Goal: Transaction & Acquisition: Purchase product/service

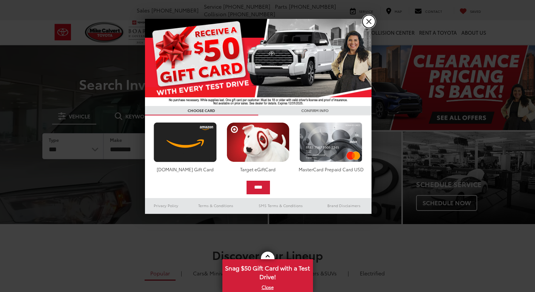
click at [367, 19] on link "X" at bounding box center [369, 21] width 13 height 13
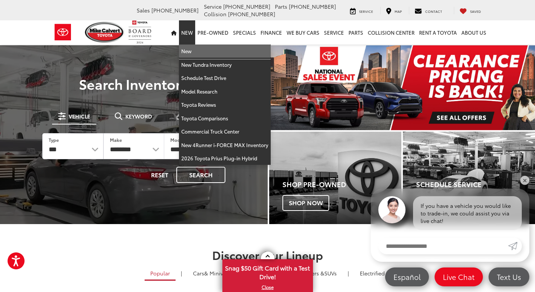
click at [187, 49] on link "New" at bounding box center [225, 52] width 92 height 14
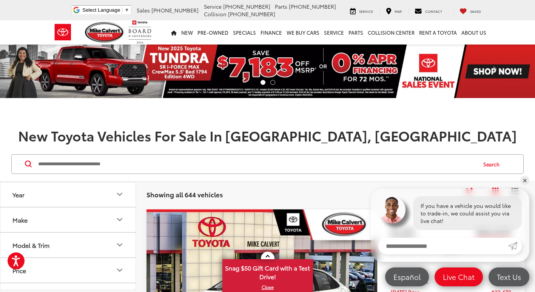
click at [85, 224] on button "Make" at bounding box center [68, 220] width 136 height 25
click at [39, 245] on img at bounding box center [33, 247] width 21 height 18
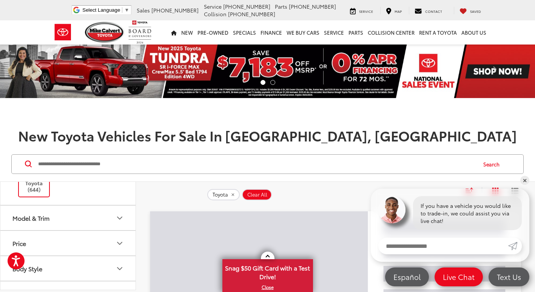
click at [102, 216] on button "Model & Trim" at bounding box center [68, 218] width 136 height 25
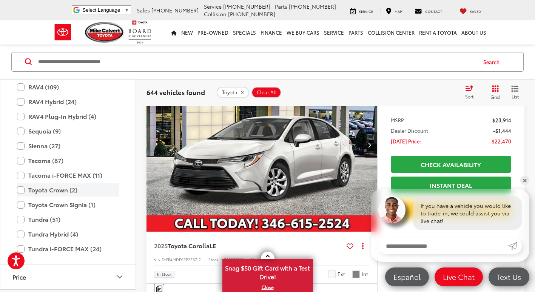
scroll to position [449, 0]
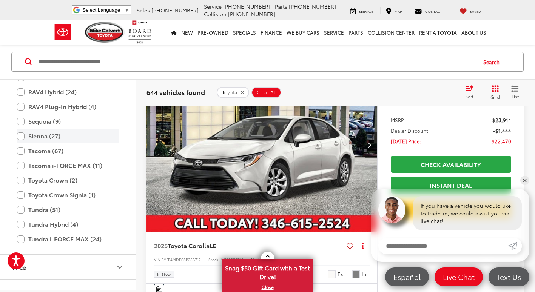
click at [22, 136] on label "Sienna (27)" at bounding box center [68, 136] width 102 height 13
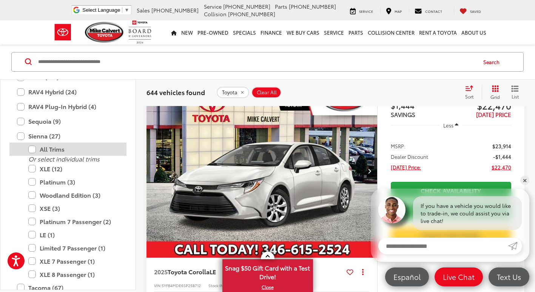
scroll to position [102, 0]
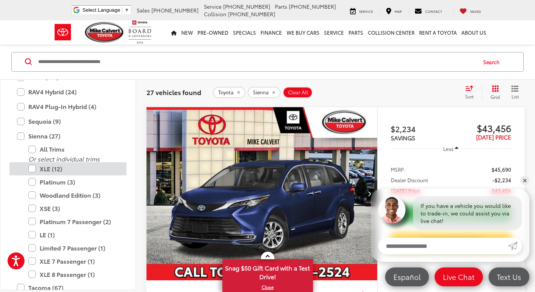
click at [36, 169] on label "XLE (12)" at bounding box center [73, 168] width 91 height 13
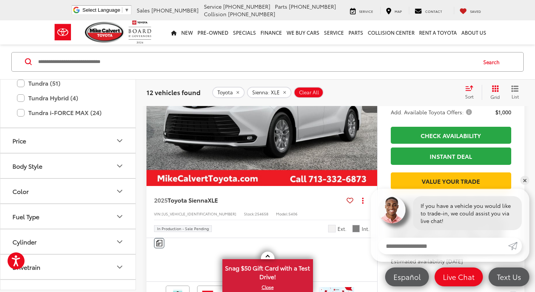
scroll to position [576, 0]
click at [51, 190] on button "Color" at bounding box center [68, 190] width 136 height 25
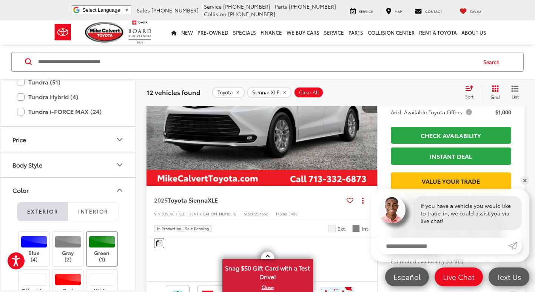
click at [96, 246] on div at bounding box center [102, 242] width 27 height 12
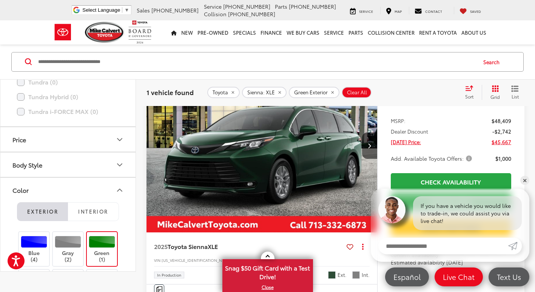
scroll to position [65, 0]
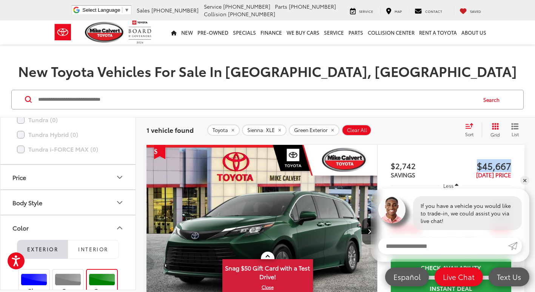
drag, startPoint x: 512, startPoint y: 165, endPoint x: 476, endPoint y: 167, distance: 36.0
click at [476, 167] on div "Track Price $2,742 SAVINGS $45,667 TODAY'S PRICE Less MSRP: $48,409 Dealer Disc…" at bounding box center [450, 264] width 147 height 239
drag, startPoint x: 476, startPoint y: 167, endPoint x: 480, endPoint y: 165, distance: 4.8
copy span "$45,667"
click at [263, 215] on img "2025 Toyota Sienna XLE 0" at bounding box center [262, 232] width 232 height 174
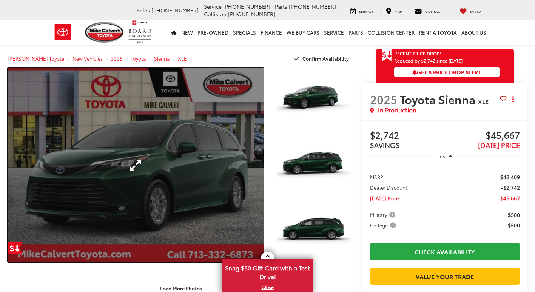
click at [132, 183] on link "Expand Photo 0" at bounding box center [136, 165] width 256 height 195
